Goal: Task Accomplishment & Management: Use online tool/utility

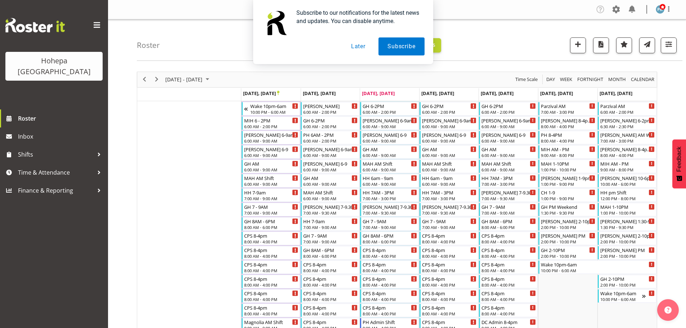
click at [359, 47] on button "Later" at bounding box center [358, 46] width 32 height 18
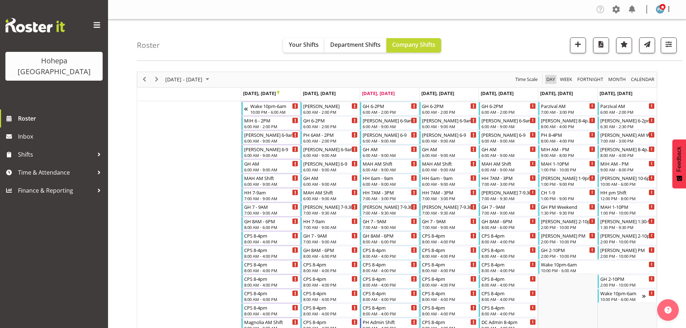
click at [552, 77] on span "Day" at bounding box center [550, 79] width 10 height 9
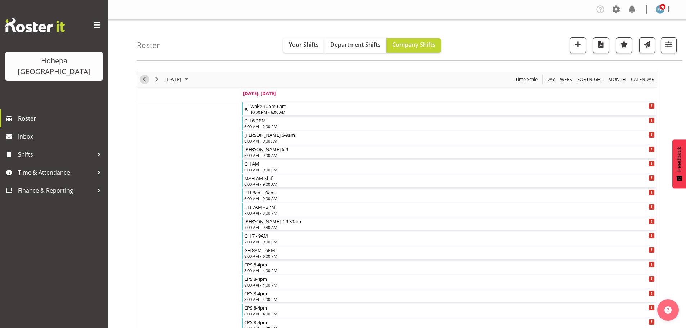
click at [145, 82] on span "Previous" at bounding box center [144, 79] width 9 height 9
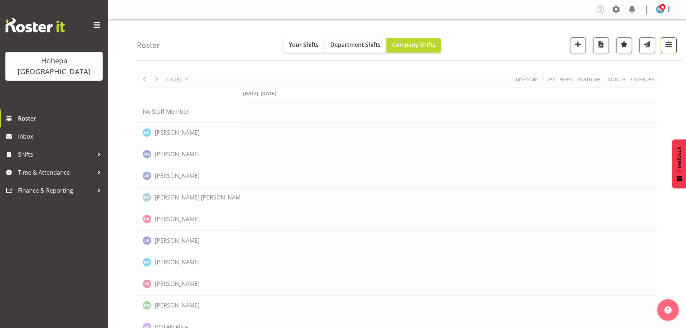
click at [669, 46] on span "button" at bounding box center [668, 44] width 9 height 9
click at [634, 67] on span "All Locations" at bounding box center [623, 67] width 40 height 9
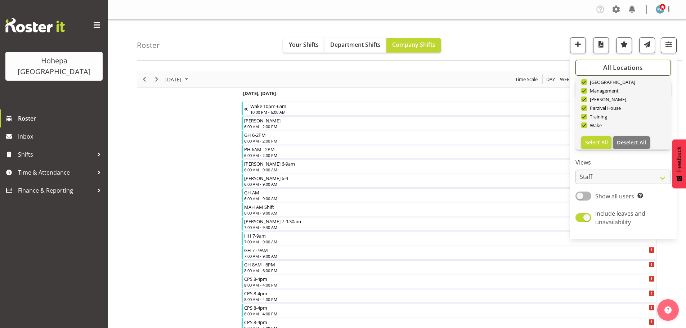
scroll to position [69, 0]
click at [638, 135] on span "Deselect All" at bounding box center [631, 137] width 29 height 7
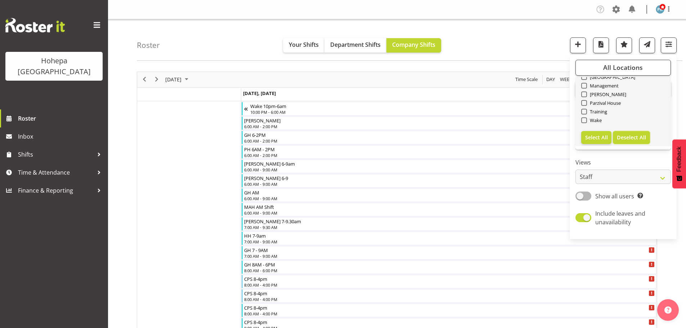
checkbox input "false"
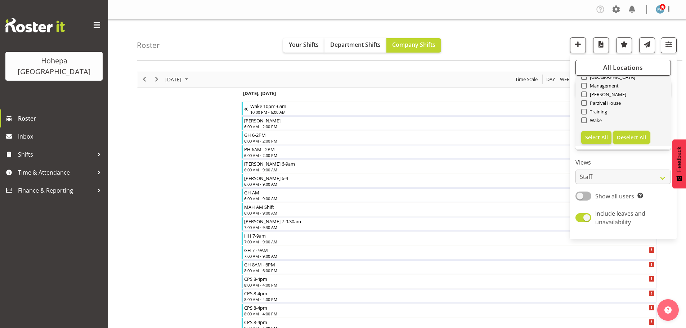
checkbox input "false"
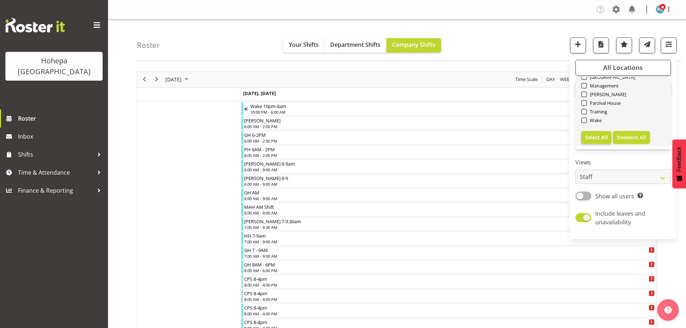
checkbox input "false"
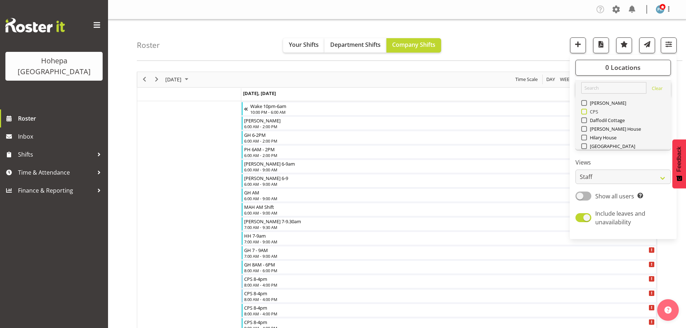
click at [587, 111] on span at bounding box center [584, 112] width 6 height 6
click at [586, 111] on input "CPS" at bounding box center [583, 111] width 5 height 5
checkbox input "true"
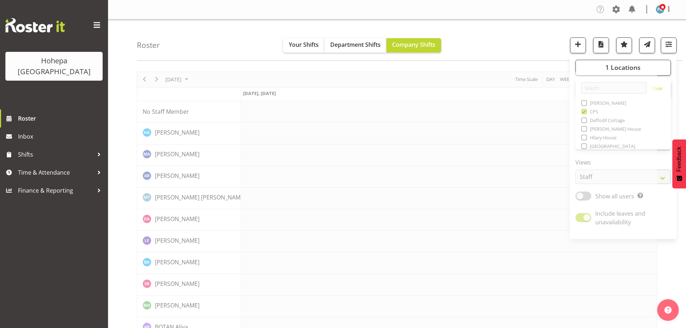
click at [536, 40] on div "Roster Your Shifts Department Shifts Company Shifts 1 Locations Clear Christoph…" at bounding box center [409, 39] width 545 height 41
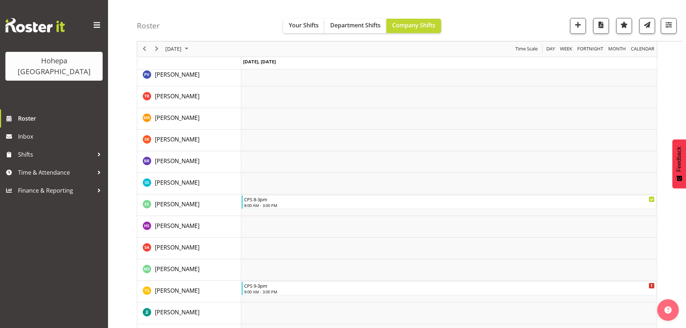
scroll to position [1233, 0]
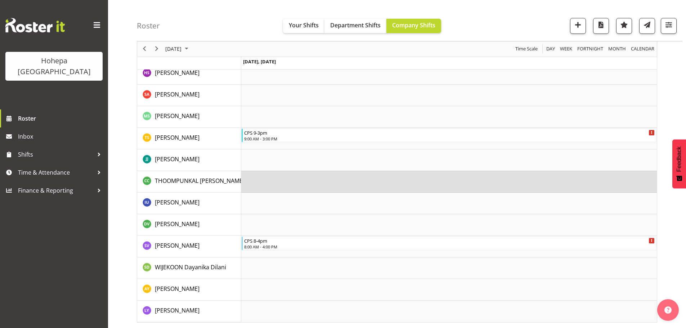
click at [327, 181] on td "Timeline Day of September 23, 2025" at bounding box center [448, 182] width 415 height 22
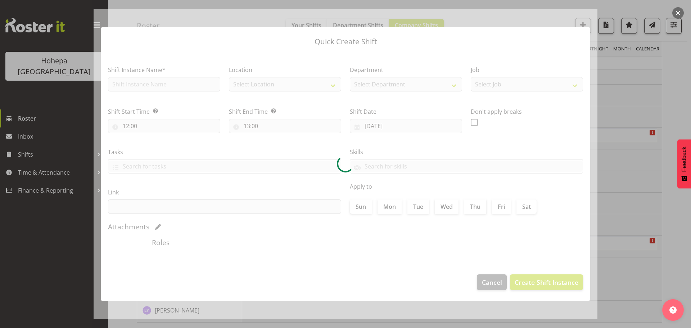
type input "23/09/2025"
checkbox input "true"
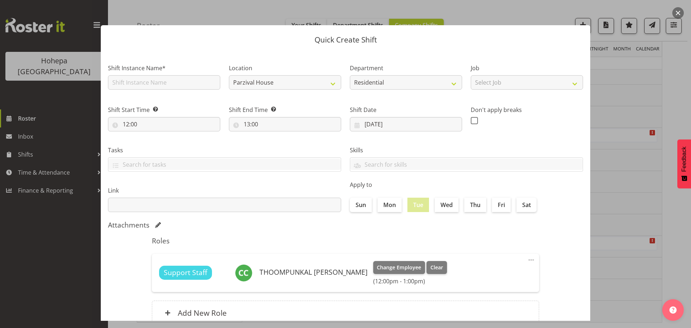
click at [547, 17] on div "Quick Create Shift Shift Instance Name* Location Parzival House Christopher Hou…" at bounding box center [346, 164] width 504 height 314
click at [546, 4] on div at bounding box center [345, 164] width 691 height 328
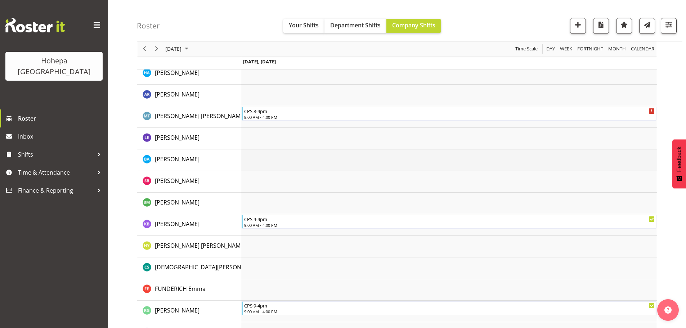
scroll to position [369, 0]
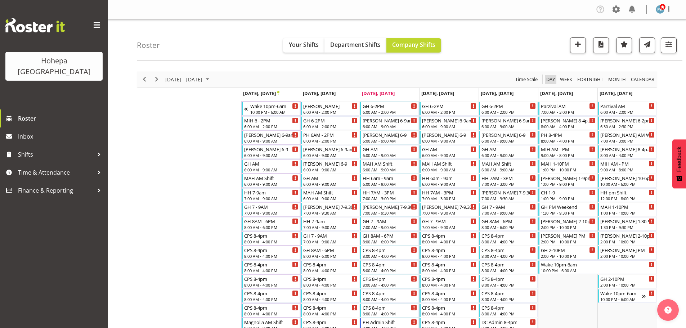
click at [547, 80] on span "Day" at bounding box center [550, 79] width 10 height 9
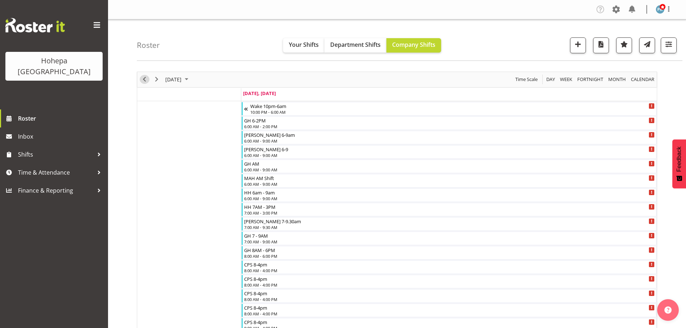
click at [146, 78] on span "Previous" at bounding box center [144, 79] width 9 height 9
click at [671, 45] on span "button" at bounding box center [668, 44] width 9 height 9
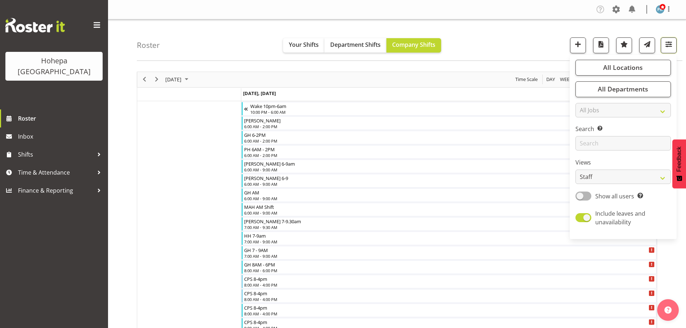
click at [666, 44] on span "button" at bounding box center [668, 44] width 9 height 9
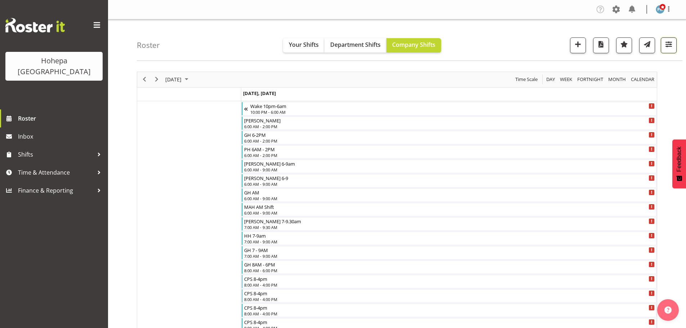
click at [668, 43] on span "button" at bounding box center [668, 44] width 9 height 9
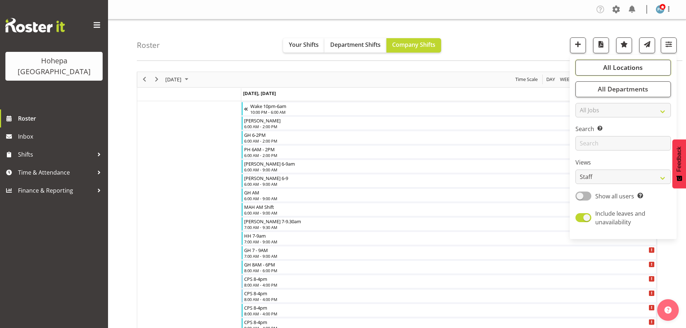
drag, startPoint x: 625, startPoint y: 65, endPoint x: 614, endPoint y: 73, distance: 13.8
click at [625, 66] on span "All Locations" at bounding box center [623, 67] width 40 height 9
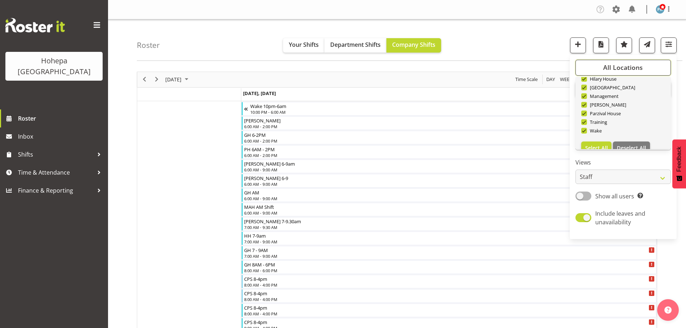
scroll to position [69, 0]
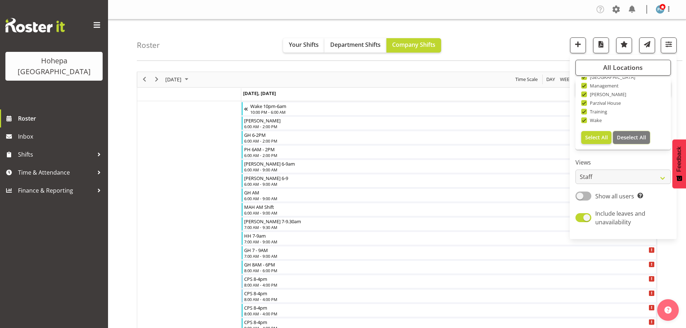
drag, startPoint x: 628, startPoint y: 139, endPoint x: 612, endPoint y: 134, distance: 16.1
click at [628, 138] on span "Deselect All" at bounding box center [631, 137] width 29 height 7
checkbox input "false"
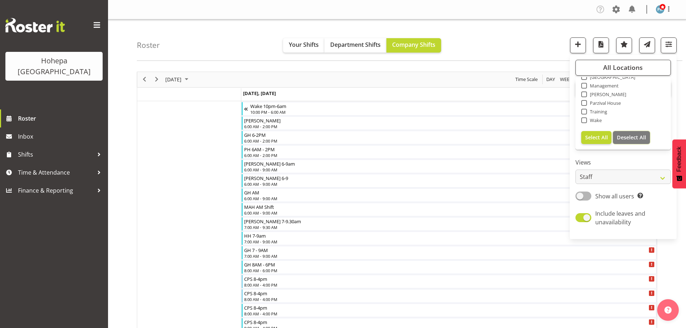
checkbox input "false"
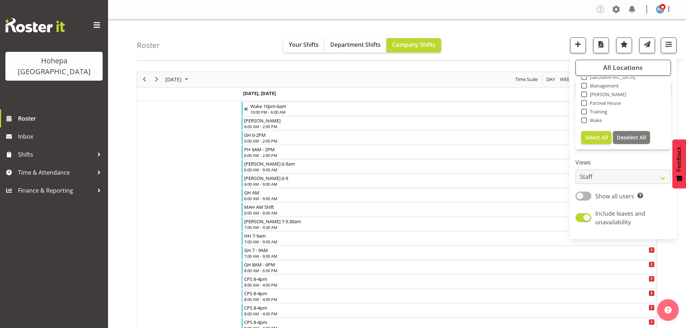
checkbox input "false"
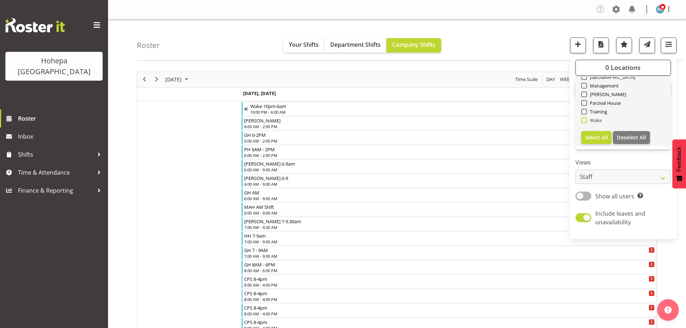
click at [583, 120] on span at bounding box center [584, 120] width 6 height 6
click at [583, 120] on input "Wake" at bounding box center [583, 120] width 5 height 5
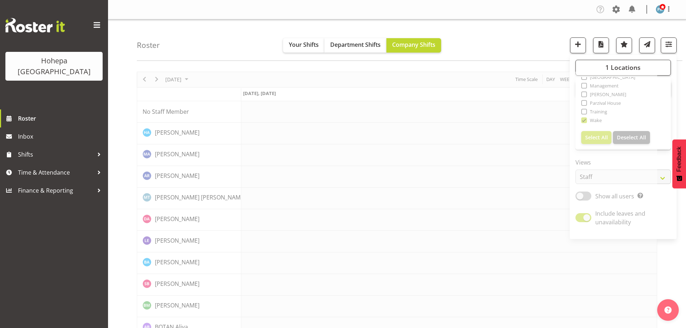
click at [521, 38] on div "Roster Your Shifts Department Shifts Company Shifts 1 Locations Clear Christoph…" at bounding box center [409, 39] width 545 height 41
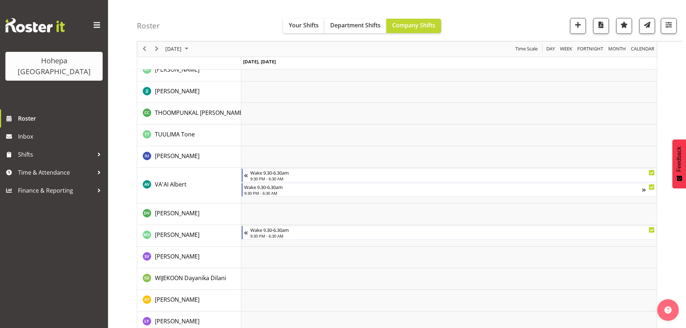
scroll to position [1606, 0]
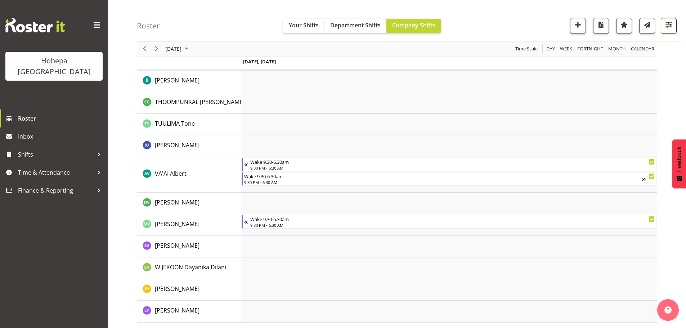
click at [668, 27] on span "button" at bounding box center [668, 24] width 9 height 9
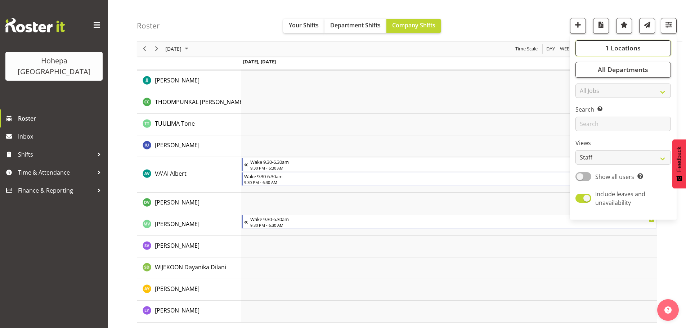
click at [623, 48] on span "1 Locations" at bounding box center [622, 48] width 35 height 9
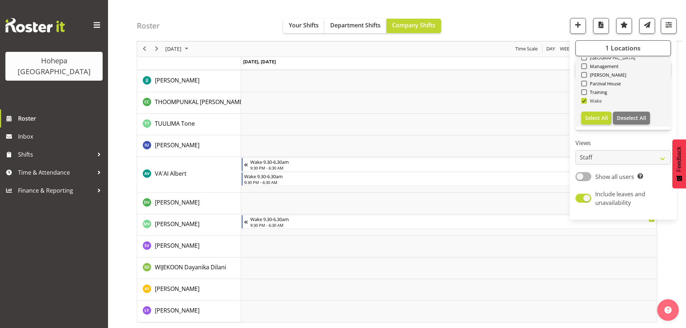
drag, startPoint x: 584, startPoint y: 103, endPoint x: 604, endPoint y: 98, distance: 20.1
click at [585, 102] on span at bounding box center [584, 101] width 6 height 6
click at [585, 102] on input "Wake" at bounding box center [583, 101] width 5 height 5
checkbox input "false"
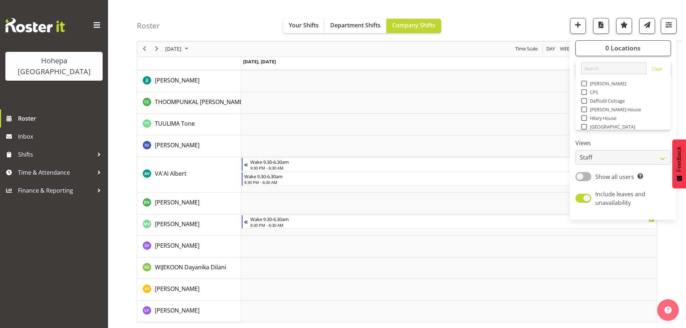
click at [584, 85] on span at bounding box center [584, 84] width 6 height 6
click at [584, 85] on input "[PERSON_NAME]" at bounding box center [583, 83] width 5 height 5
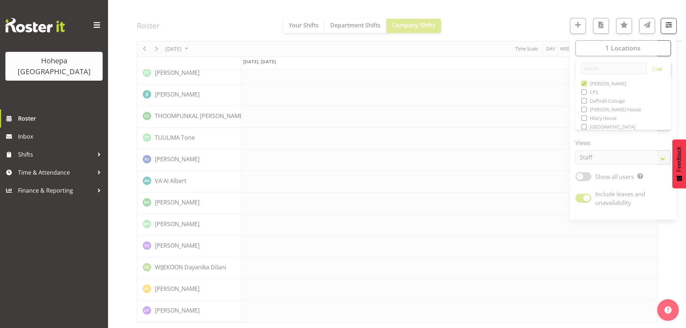
scroll to position [1550, 0]
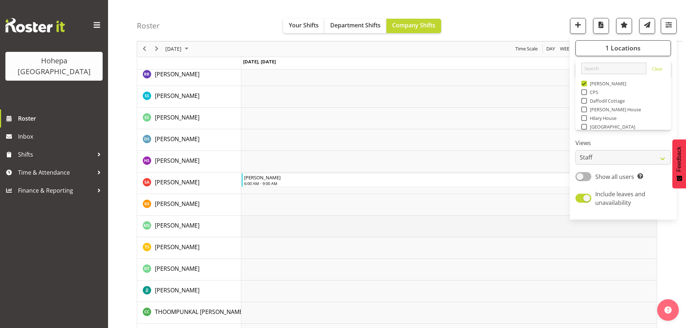
scroll to position [1341, 0]
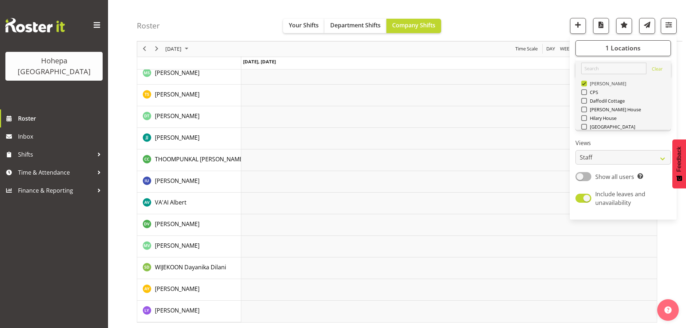
click at [584, 82] on span at bounding box center [584, 84] width 6 height 6
click at [584, 82] on input "[PERSON_NAME]" at bounding box center [583, 83] width 5 height 5
checkbox input "false"
click at [584, 128] on span at bounding box center [584, 127] width 6 height 6
click at [584, 128] on input "[GEOGRAPHIC_DATA]" at bounding box center [583, 127] width 5 height 5
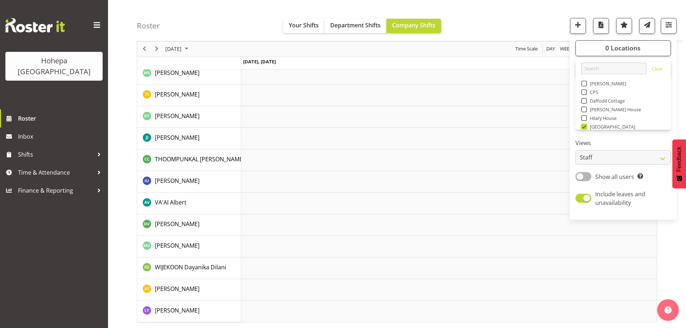
scroll to position [1313, 0]
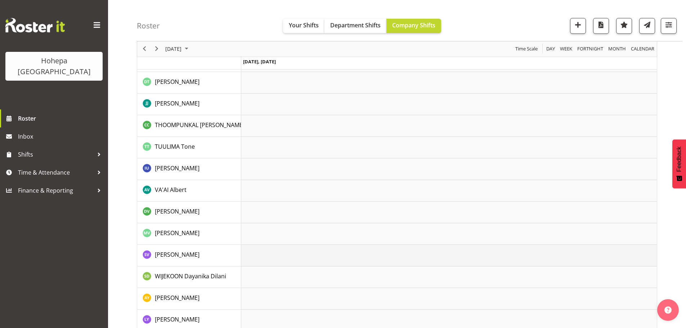
scroll to position [1579, 0]
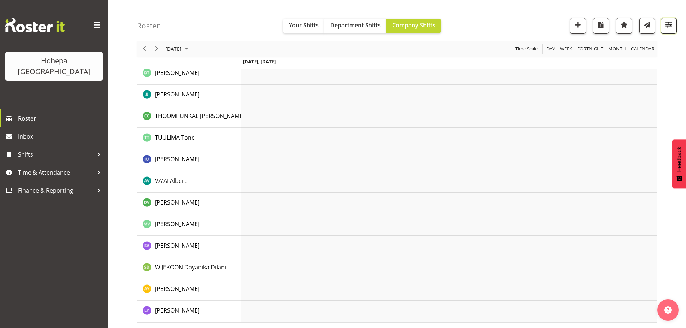
click at [669, 26] on span "button" at bounding box center [668, 24] width 9 height 9
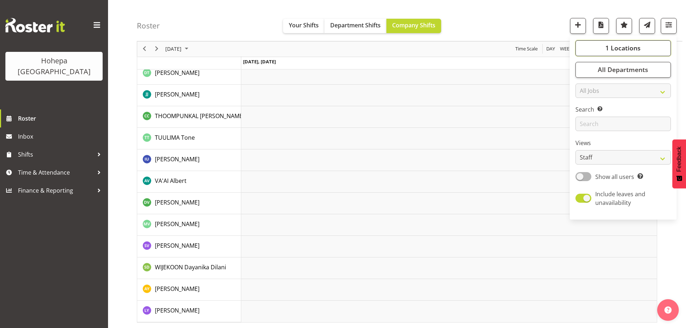
click at [603, 49] on button "1 Locations" at bounding box center [622, 48] width 95 height 16
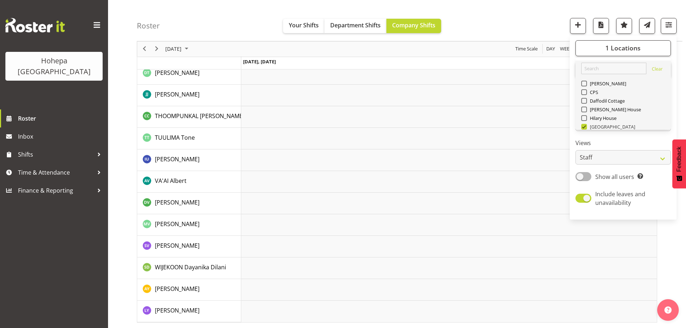
click at [584, 129] on span at bounding box center [584, 127] width 6 height 6
click at [584, 129] on input "[GEOGRAPHIC_DATA]" at bounding box center [583, 127] width 5 height 5
checkbox input "false"
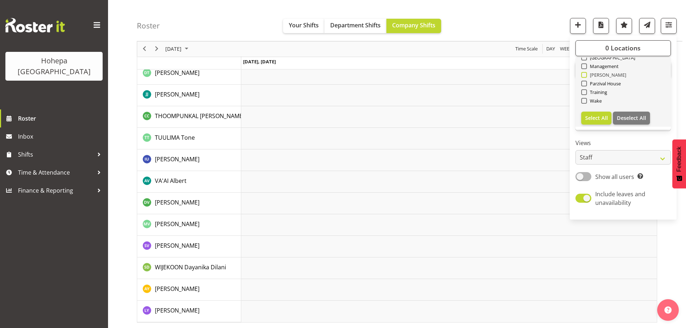
click at [587, 76] on span at bounding box center [584, 75] width 6 height 6
click at [586, 76] on input "[PERSON_NAME]" at bounding box center [583, 75] width 5 height 5
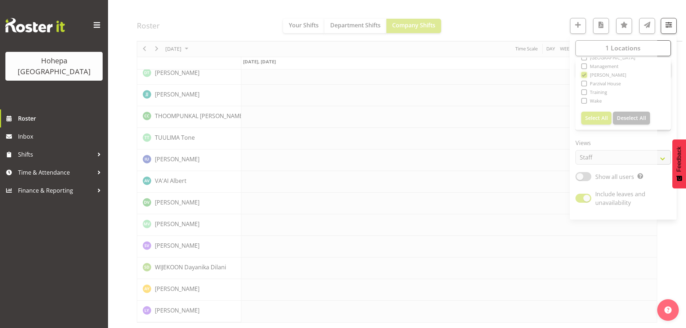
scroll to position [1550, 0]
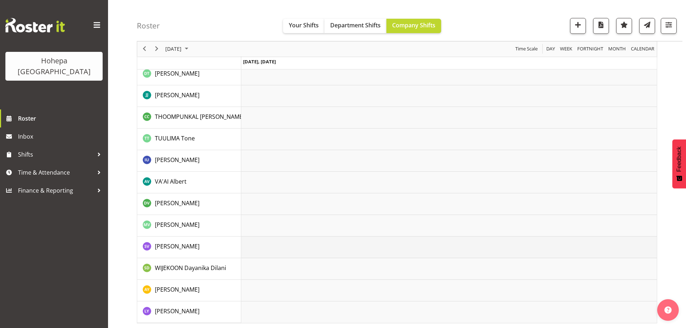
scroll to position [1464, 0]
click at [668, 24] on span "button" at bounding box center [668, 24] width 9 height 9
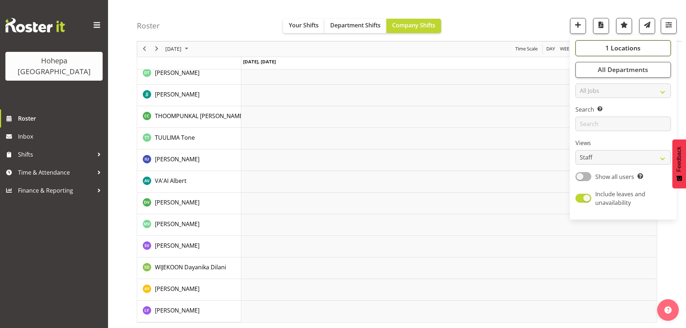
click at [624, 46] on span "1 Locations" at bounding box center [622, 48] width 35 height 9
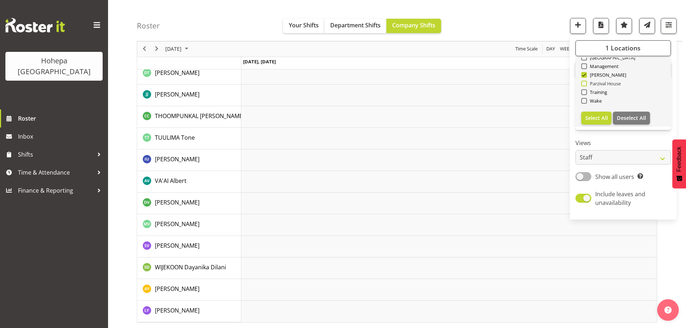
drag, startPoint x: 583, startPoint y: 76, endPoint x: 585, endPoint y: 81, distance: 5.7
click at [583, 76] on span at bounding box center [584, 75] width 6 height 6
click at [583, 76] on input "[PERSON_NAME]" at bounding box center [583, 75] width 5 height 5
checkbox input "false"
click at [584, 84] on span at bounding box center [584, 84] width 6 height 6
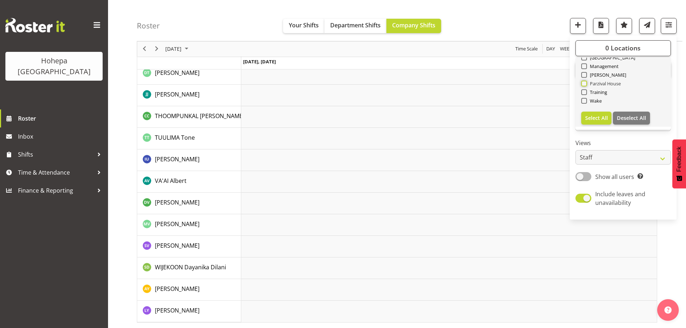
click at [584, 84] on input "Parzival House" at bounding box center [583, 83] width 5 height 5
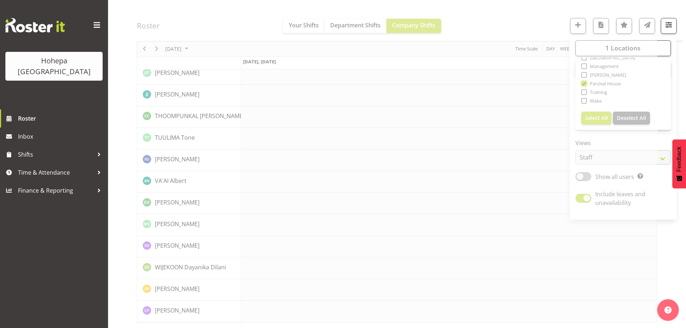
scroll to position [1421, 0]
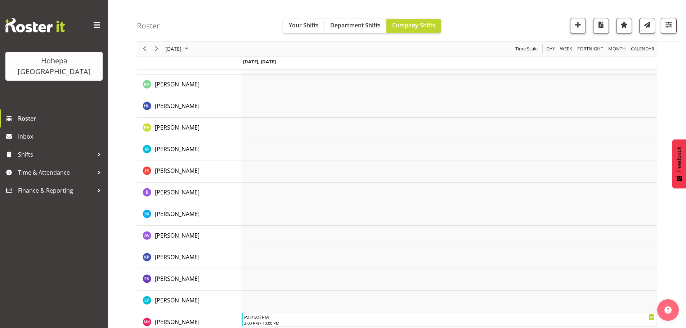
scroll to position [319, 0]
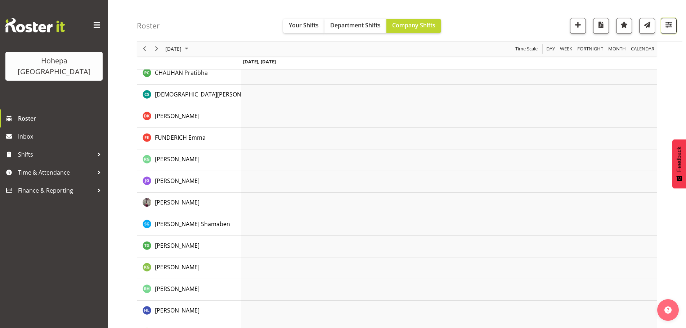
click at [666, 24] on span "button" at bounding box center [668, 24] width 9 height 9
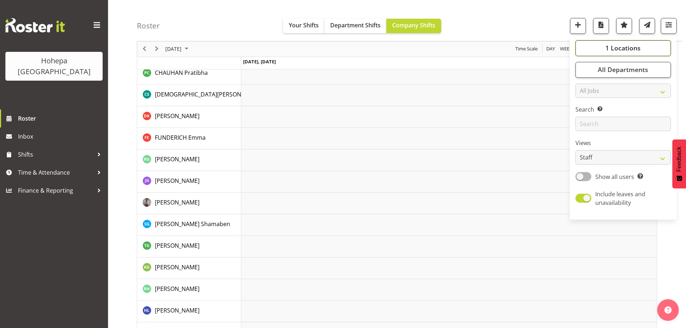
click at [621, 49] on span "1 Locations" at bounding box center [622, 48] width 35 height 9
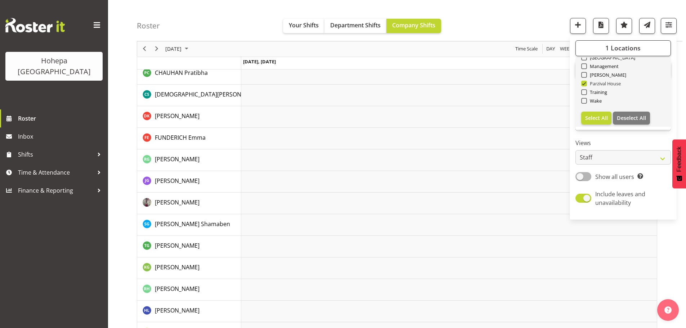
click at [585, 84] on span at bounding box center [584, 84] width 6 height 6
click at [585, 84] on input "Parzival House" at bounding box center [583, 83] width 5 height 5
checkbox input "false"
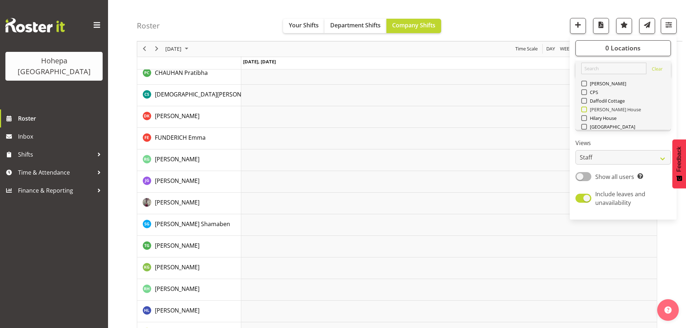
click at [585, 109] on span at bounding box center [584, 110] width 6 height 6
click at [585, 109] on input "[PERSON_NAME] House" at bounding box center [583, 109] width 5 height 5
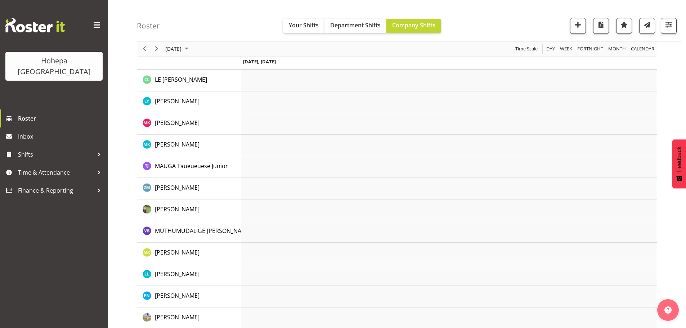
scroll to position [880, 0]
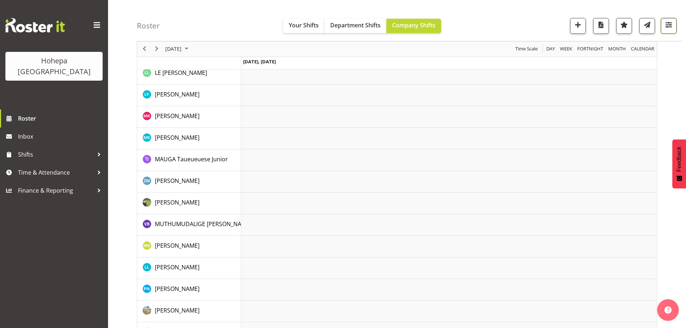
click at [666, 24] on span "button" at bounding box center [668, 24] width 9 height 9
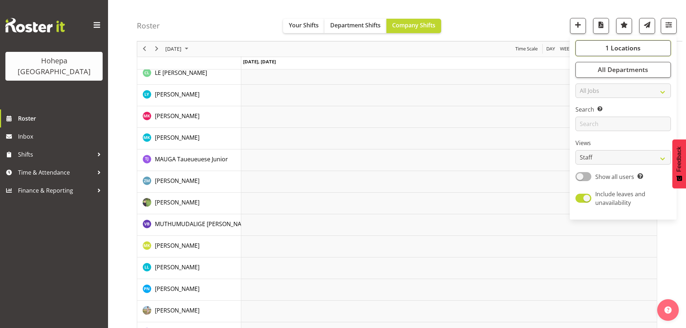
click at [632, 49] on span "1 Locations" at bounding box center [622, 48] width 35 height 9
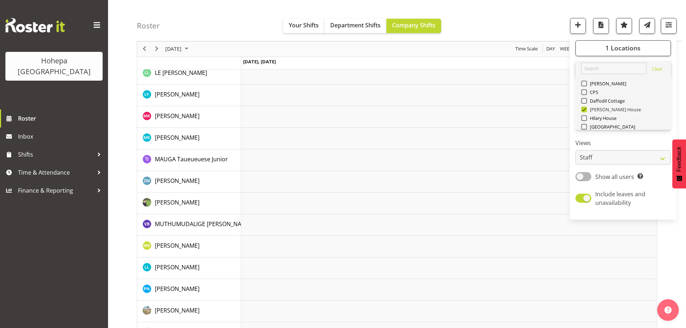
click at [585, 109] on span at bounding box center [584, 110] width 6 height 6
click at [585, 109] on input "[PERSON_NAME] House" at bounding box center [583, 109] width 5 height 5
checkbox input "false"
click at [585, 118] on span at bounding box center [584, 118] width 6 height 6
click at [585, 118] on input "Hilary House" at bounding box center [583, 118] width 5 height 5
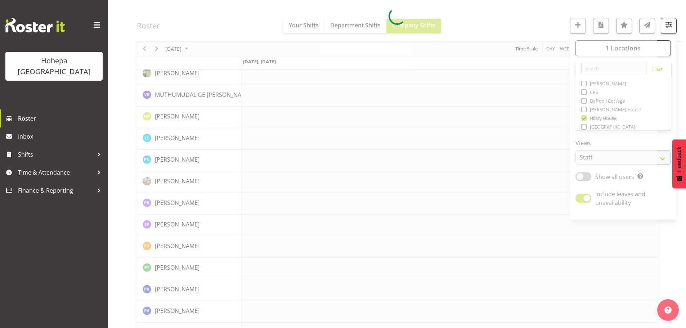
drag, startPoint x: 545, startPoint y: 27, endPoint x: 684, endPoint y: 23, distance: 138.7
click at [546, 27] on div at bounding box center [397, 16] width 520 height 1650
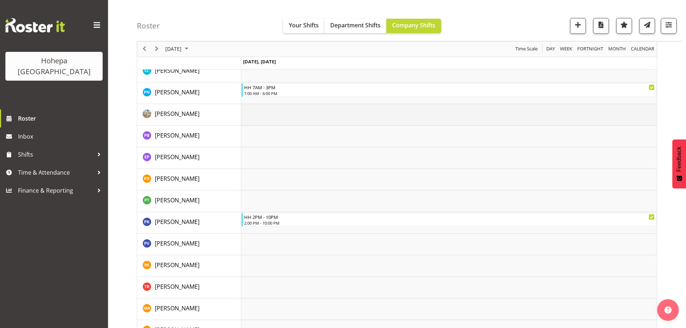
scroll to position [1080, 0]
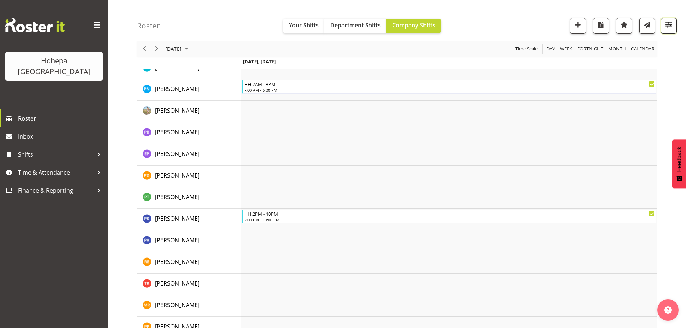
click at [671, 23] on span "button" at bounding box center [668, 24] width 9 height 9
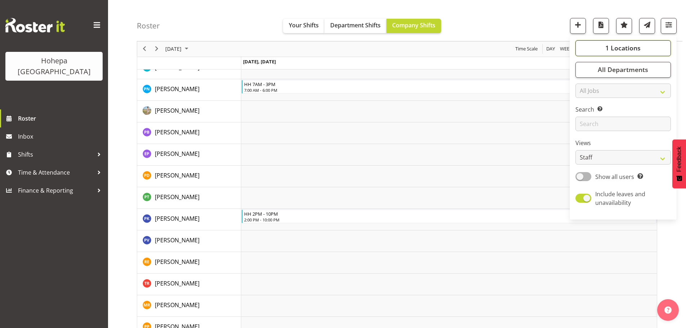
click at [617, 47] on span "1 Locations" at bounding box center [622, 48] width 35 height 9
drag, startPoint x: 583, startPoint y: 120, endPoint x: 587, endPoint y: 114, distance: 6.9
click at [584, 120] on span at bounding box center [584, 118] width 6 height 6
click at [584, 120] on input "Hilary House" at bounding box center [583, 118] width 5 height 5
checkbox input "false"
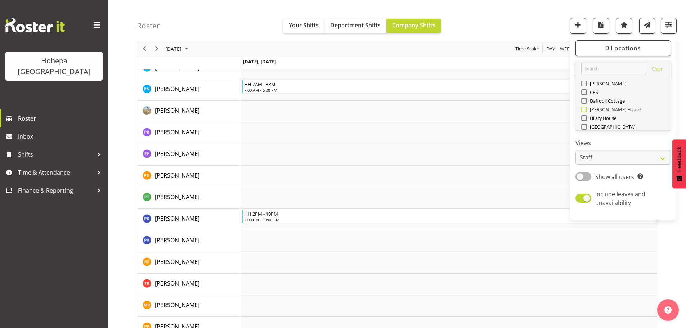
click at [585, 110] on span at bounding box center [584, 110] width 6 height 6
click at [585, 110] on input "[PERSON_NAME] House" at bounding box center [583, 109] width 5 height 5
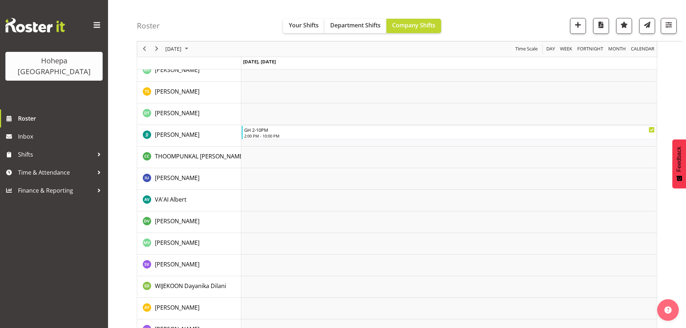
scroll to position [1528, 0]
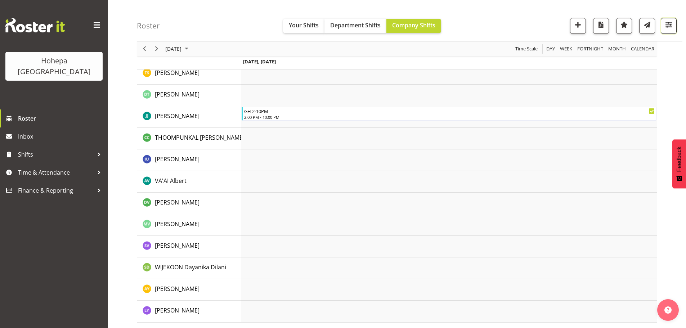
click at [667, 24] on span "button" at bounding box center [668, 24] width 9 height 9
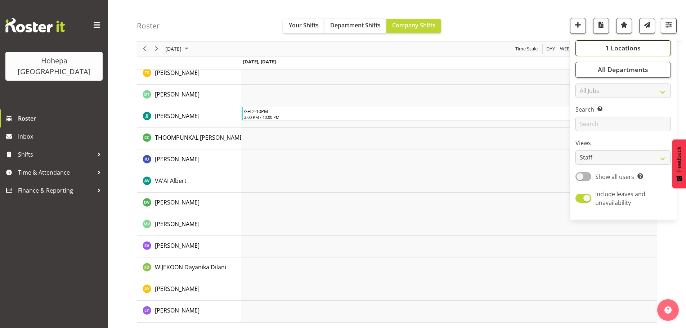
click at [605, 47] on button "1 Locations" at bounding box center [622, 48] width 95 height 16
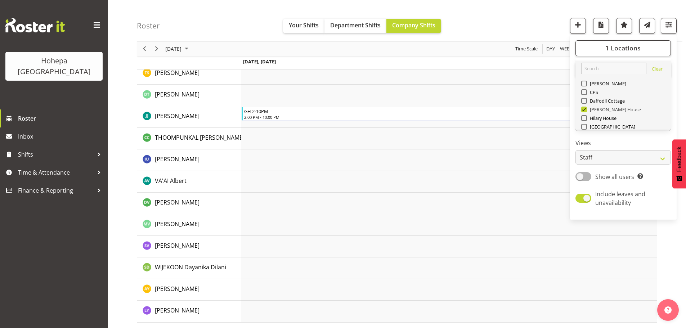
click at [583, 111] on span at bounding box center [584, 110] width 6 height 6
click at [583, 111] on input "[PERSON_NAME] House" at bounding box center [583, 109] width 5 height 5
checkbox input "false"
click at [585, 101] on span at bounding box center [584, 101] width 6 height 6
click at [585, 101] on input "Daffodil Cottage" at bounding box center [583, 101] width 5 height 5
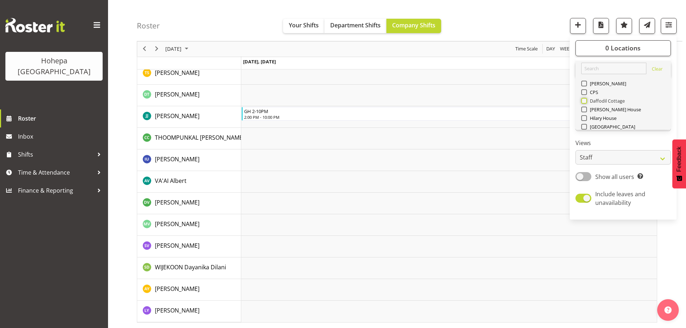
checkbox input "true"
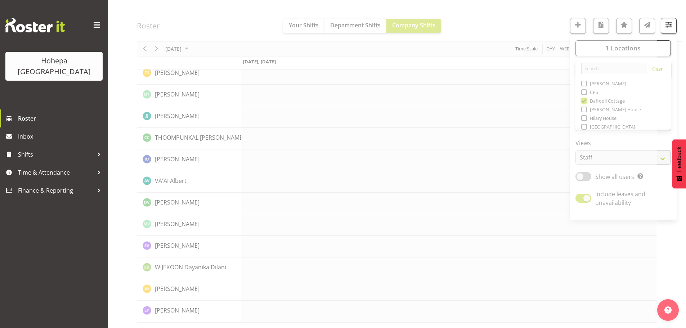
scroll to position [1399, 0]
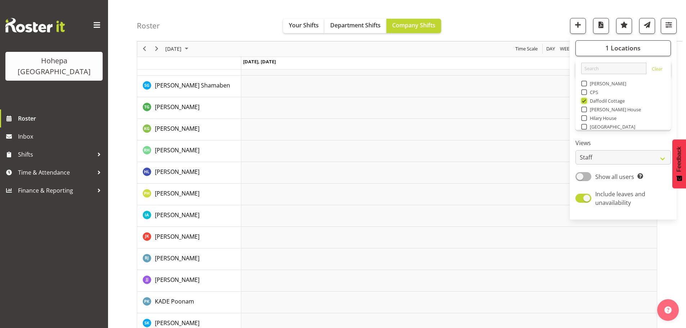
scroll to position [540, 0]
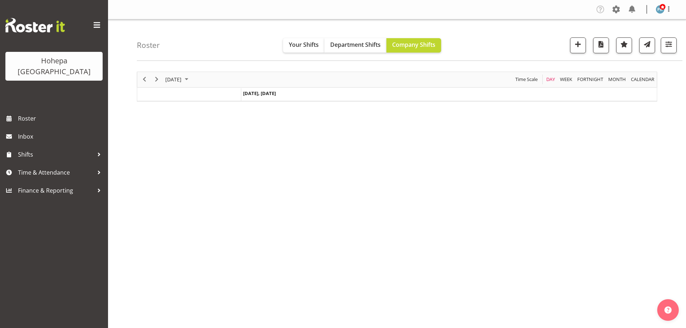
scroll to position [26, 0]
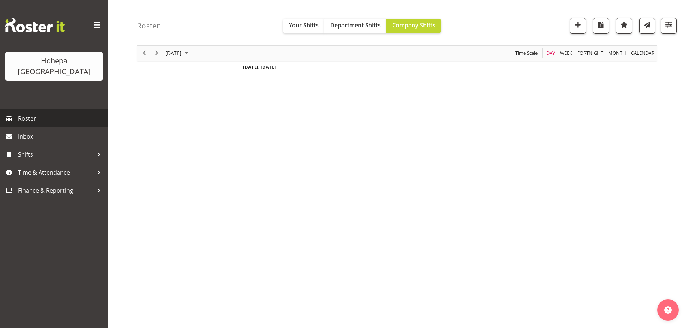
click at [29, 113] on span "Roster" at bounding box center [61, 118] width 86 height 11
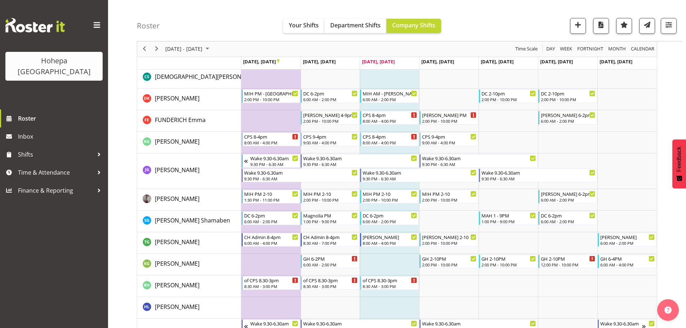
scroll to position [972, 0]
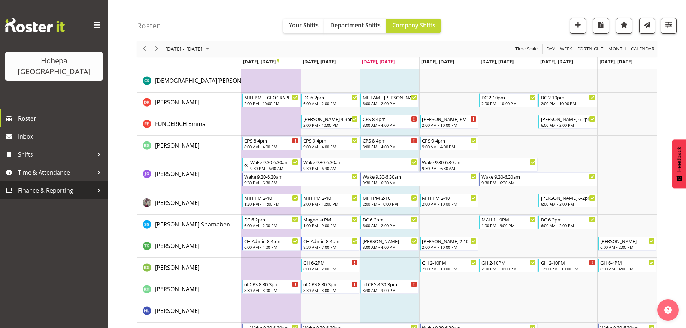
click at [62, 185] on span "Finance & Reporting" at bounding box center [56, 190] width 76 height 11
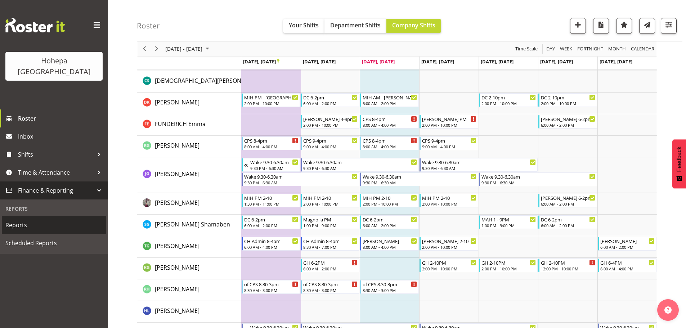
click at [24, 220] on span "Reports" at bounding box center [53, 225] width 97 height 11
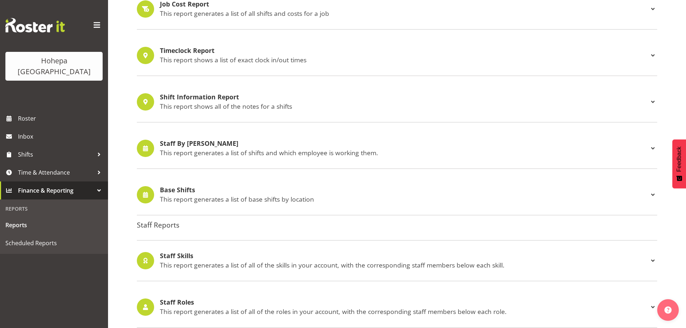
scroll to position [432, 0]
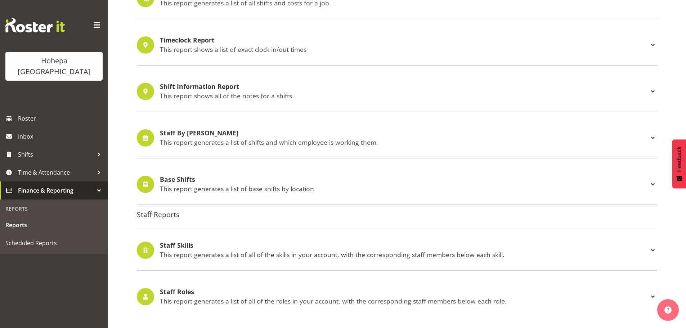
click at [192, 136] on h4 "Staff By [PERSON_NAME]" at bounding box center [404, 133] width 489 height 7
select select
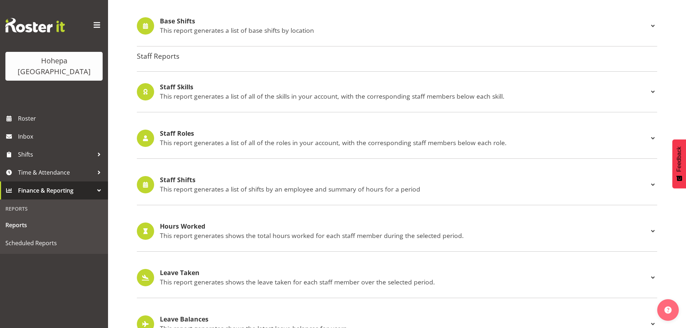
scroll to position [728, 0]
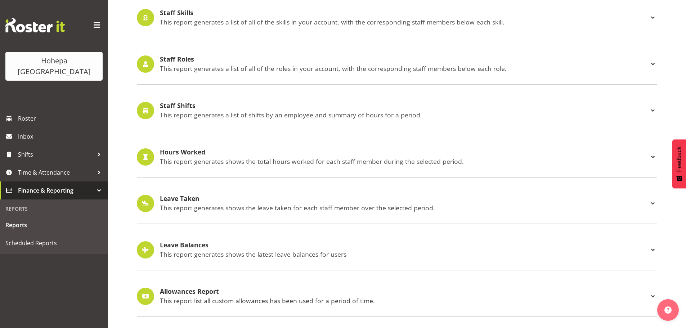
click at [210, 111] on p "This report generates a list of shifts by an employee and summary of hours for …" at bounding box center [404, 115] width 489 height 8
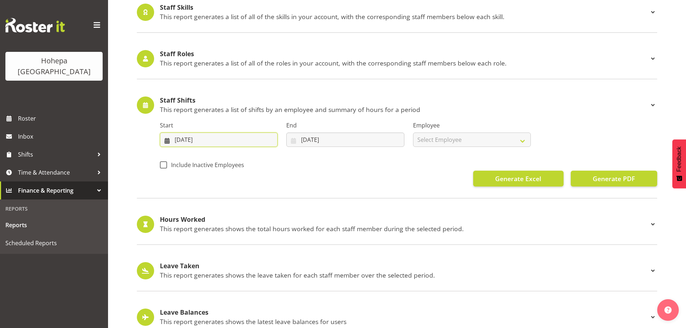
click at [179, 142] on input "[DATE]" at bounding box center [219, 139] width 118 height 14
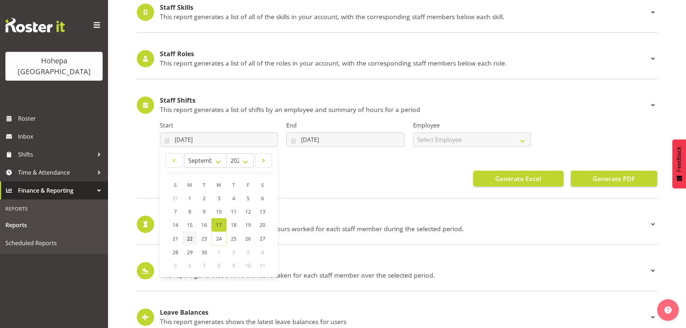
click at [191, 238] on span "22" at bounding box center [190, 238] width 6 height 7
type input "[DATE]"
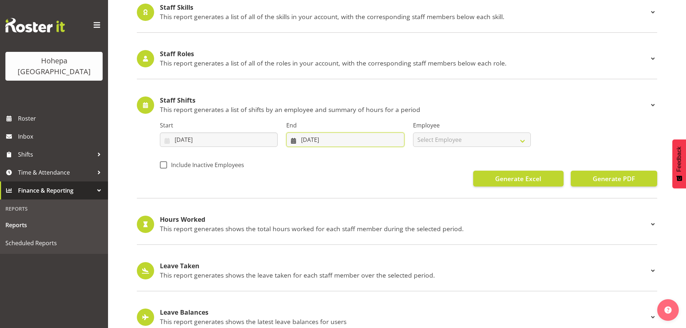
drag, startPoint x: 307, startPoint y: 138, endPoint x: 309, endPoint y: 145, distance: 7.3
click at [307, 138] on input "[DATE]" at bounding box center [345, 139] width 118 height 14
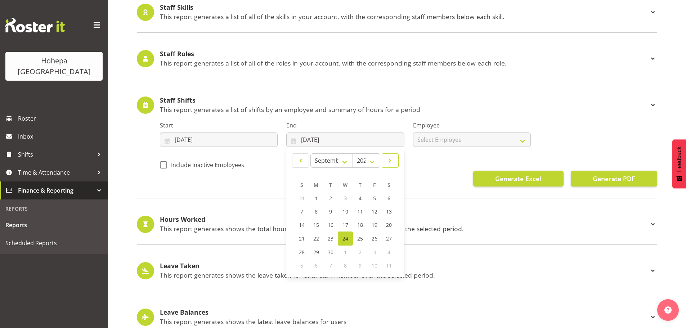
click at [391, 161] on span at bounding box center [390, 160] width 8 height 9
select select "9"
click at [304, 212] on link "5" at bounding box center [302, 211] width 14 height 13
type input "[DATE]"
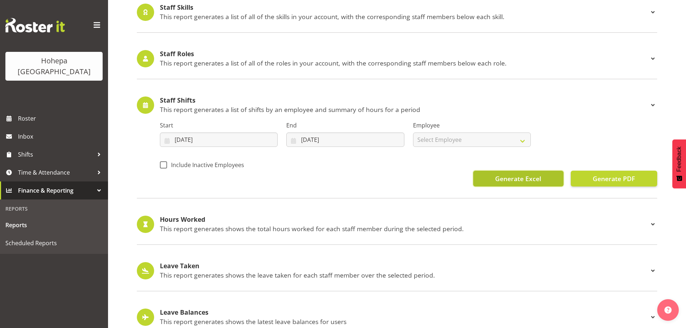
click at [509, 176] on span "Generate Excel" at bounding box center [518, 178] width 46 height 9
